Goal: Check status: Verify the current state of an ongoing process or item

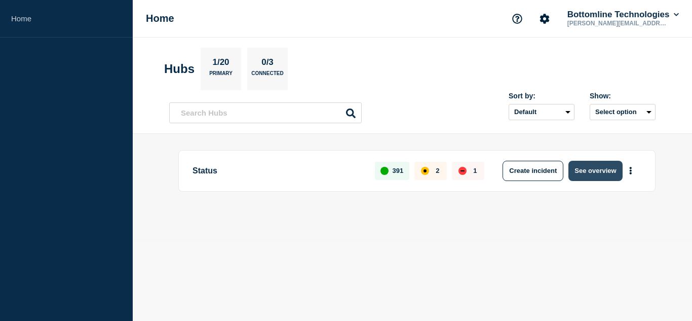
click at [603, 176] on button "See overview" at bounding box center [596, 171] width 54 height 20
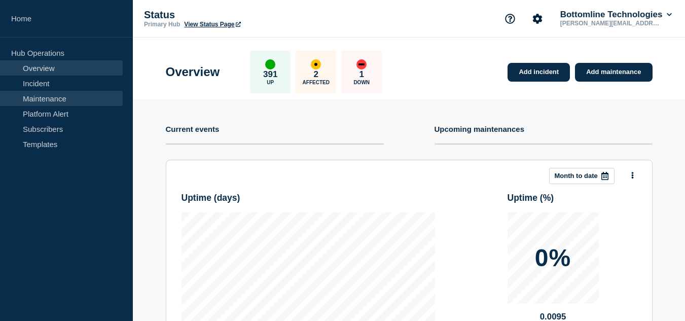
click at [47, 101] on link "Maintenance" at bounding box center [61, 98] width 123 height 15
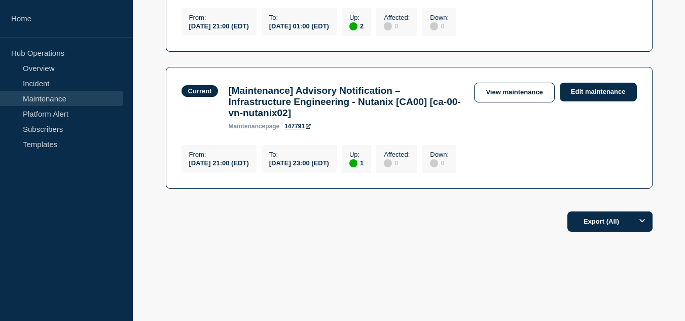
scroll to position [432, 0]
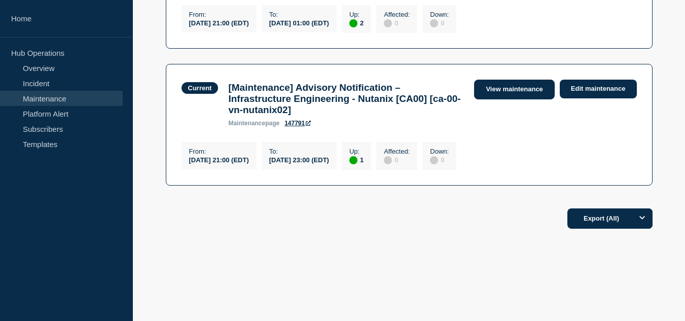
click at [514, 83] on link "View maintenance" at bounding box center [514, 90] width 80 height 20
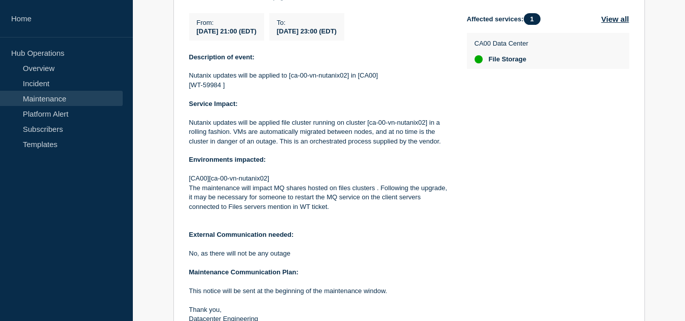
scroll to position [152, 0]
